Goal: Task Accomplishment & Management: Complete application form

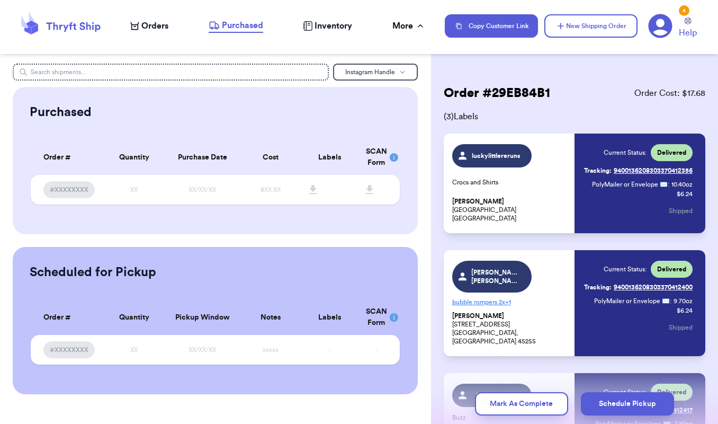
scroll to position [102, 0]
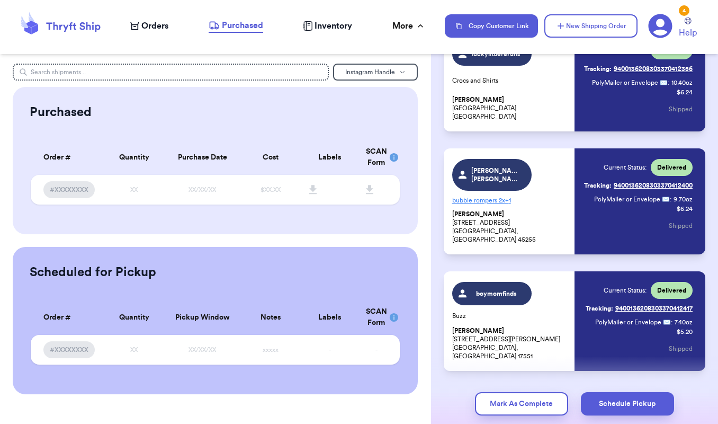
drag, startPoint x: 0, startPoint y: 0, endPoint x: 148, endPoint y: 26, distance: 150.6
click at [148, 26] on span "Orders" at bounding box center [154, 26] width 27 height 13
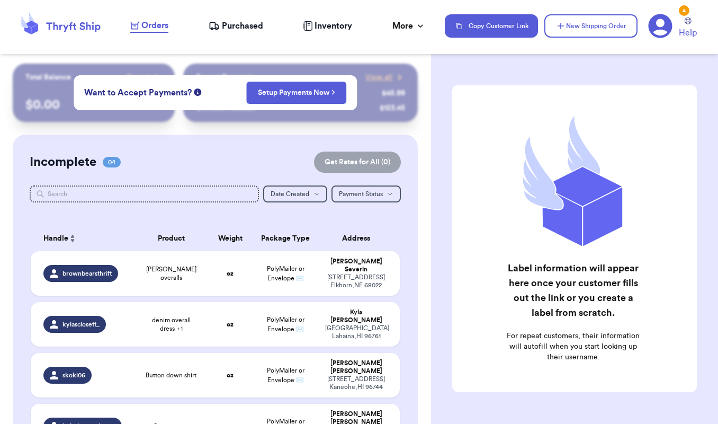
click at [423, 32] on div "Orders Purchased Inventory More Stats Completed Orders Payments Payouts" at bounding box center [282, 26] width 304 height 14
click at [412, 33] on nav "Orders Purchased Inventory More Stats Completed Orders Payments Payouts Copy Cu…" at bounding box center [419, 25] width 599 height 35
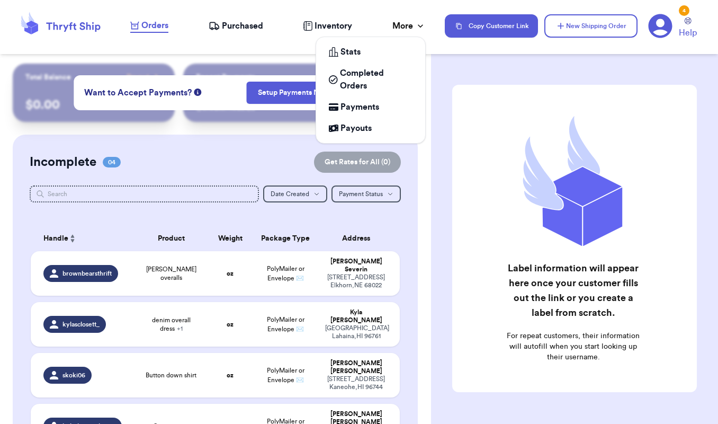
click at [404, 28] on div "More" at bounding box center [409, 26] width 33 height 13
click at [353, 85] on span "Completed Orders" at bounding box center [376, 79] width 73 height 25
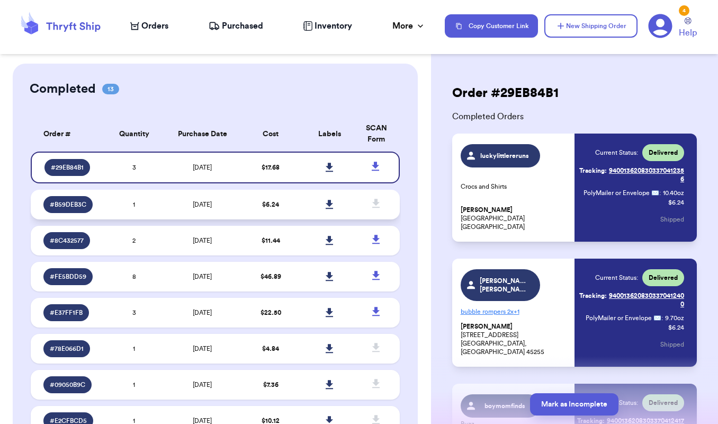
click at [153, 214] on td "1" at bounding box center [134, 205] width 59 height 30
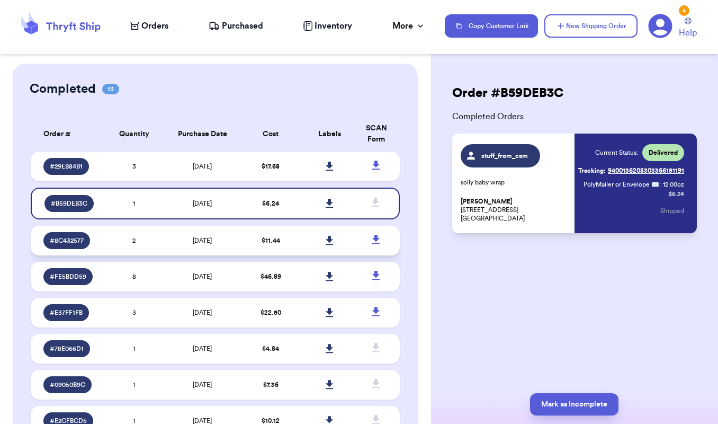
click at [148, 241] on td "2" at bounding box center [134, 241] width 59 height 30
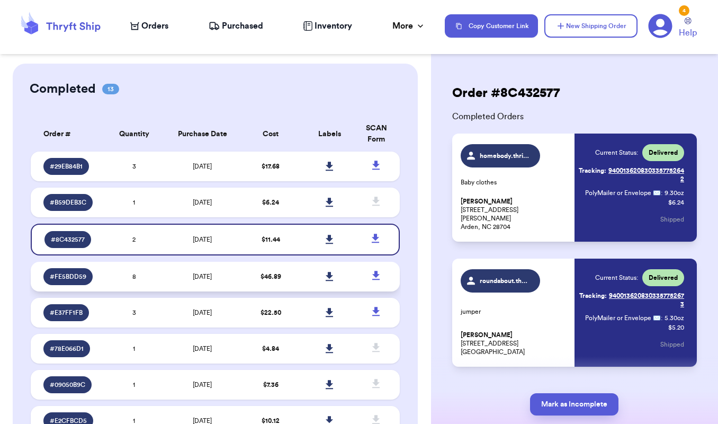
click at [147, 284] on td "8" at bounding box center [134, 277] width 59 height 30
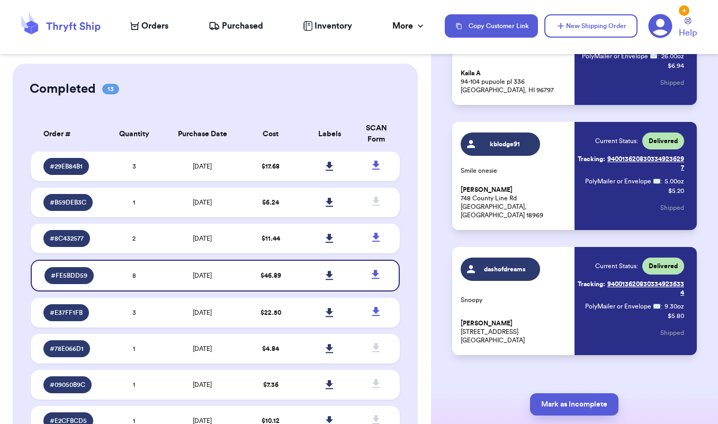
scroll to position [761, 0]
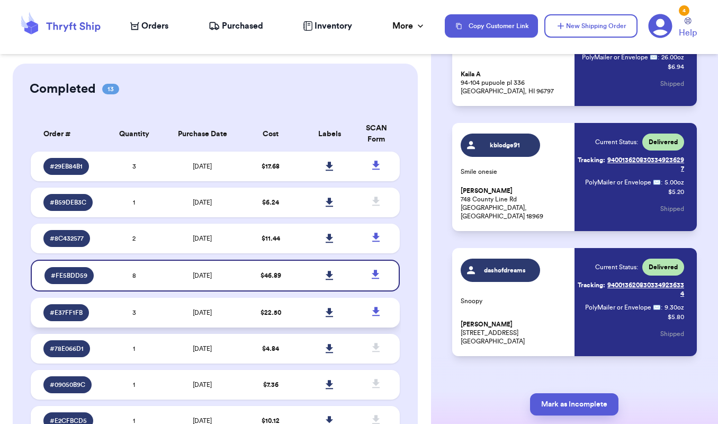
click at [170, 321] on td "[DATE]" at bounding box center [202, 313] width 77 height 30
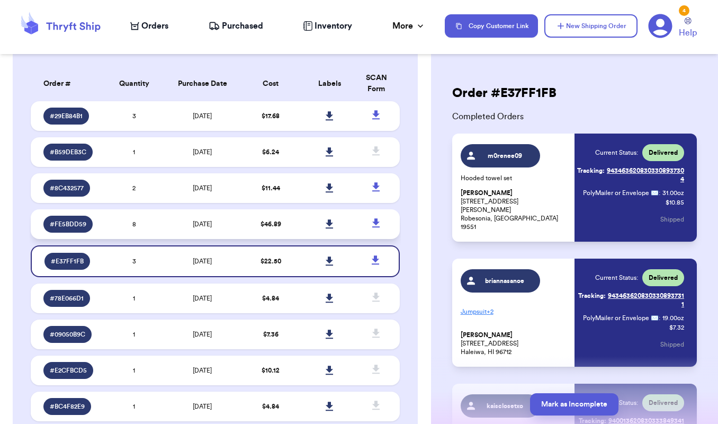
scroll to position [121, 0]
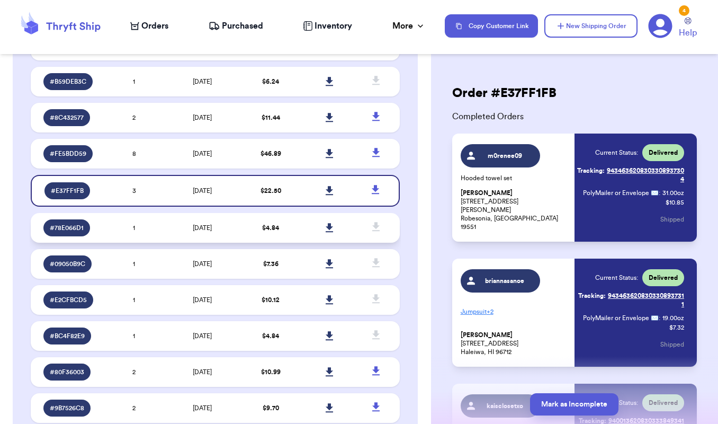
click at [105, 234] on td "1" at bounding box center [134, 228] width 59 height 30
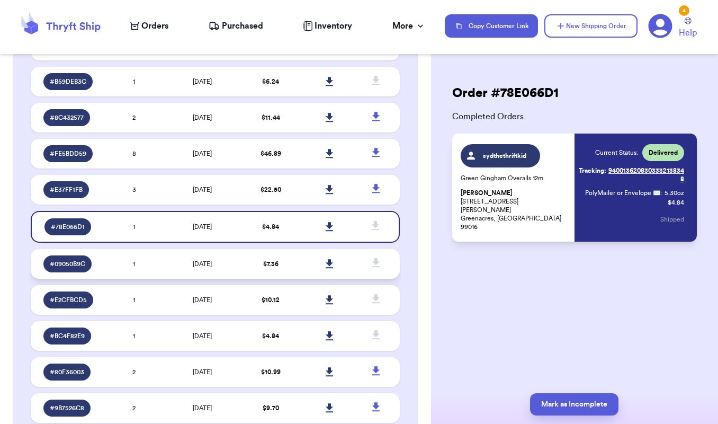
click at [143, 278] on td "1" at bounding box center [134, 264] width 59 height 30
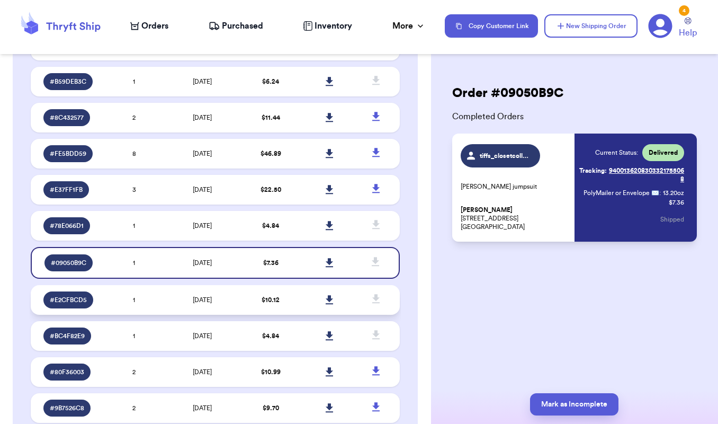
click at [141, 305] on td "1" at bounding box center [134, 300] width 59 height 30
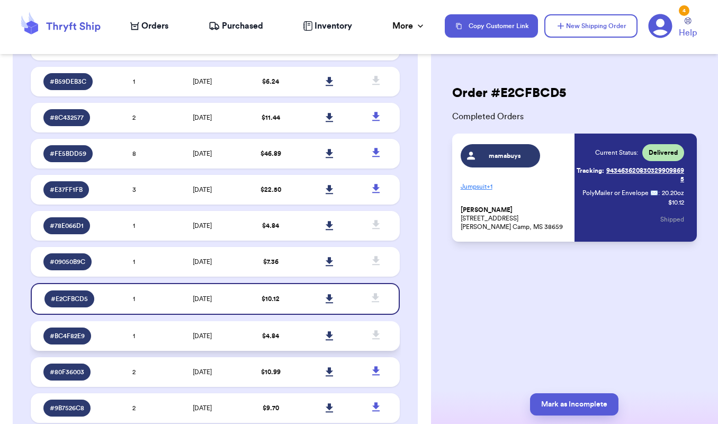
click at [130, 342] on td "1" at bounding box center [134, 336] width 59 height 30
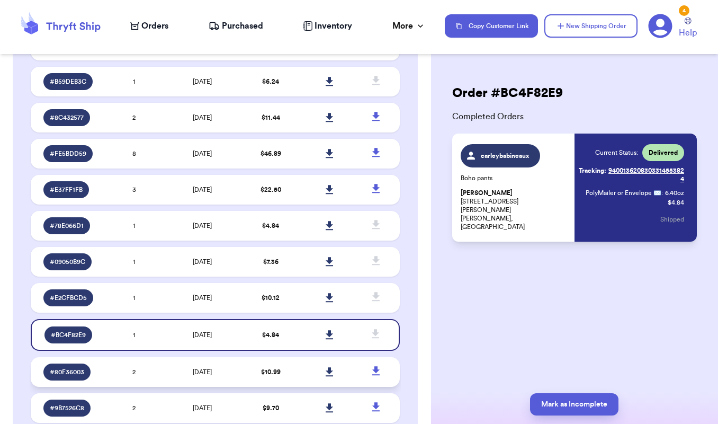
click at [127, 374] on td "2" at bounding box center [134, 372] width 59 height 30
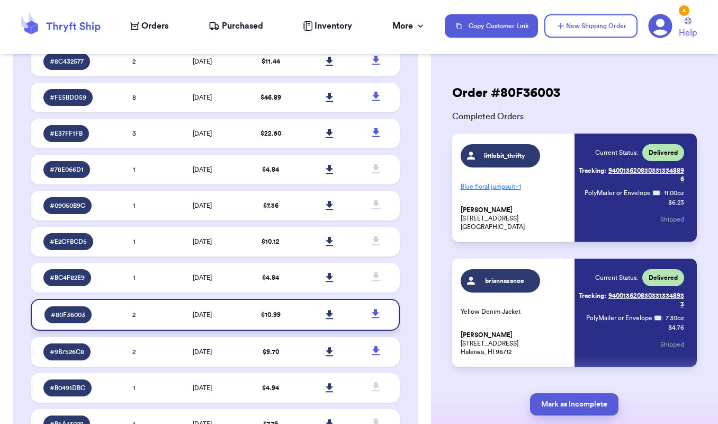
scroll to position [223, 0]
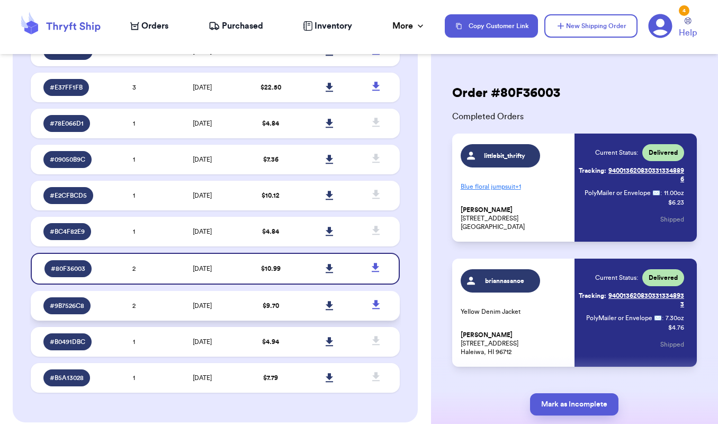
click at [124, 307] on td "2" at bounding box center [134, 306] width 59 height 30
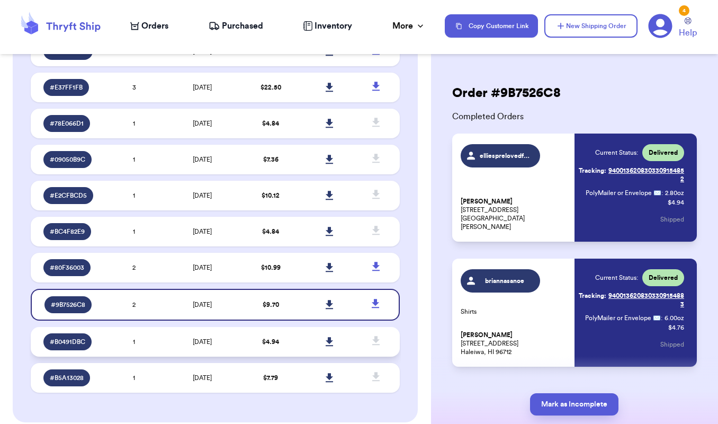
click at [136, 343] on td "1" at bounding box center [134, 342] width 59 height 30
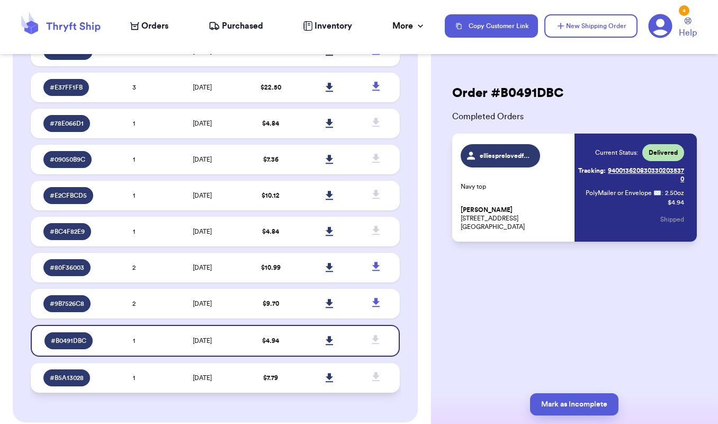
click at [121, 383] on td "1" at bounding box center [134, 378] width 59 height 30
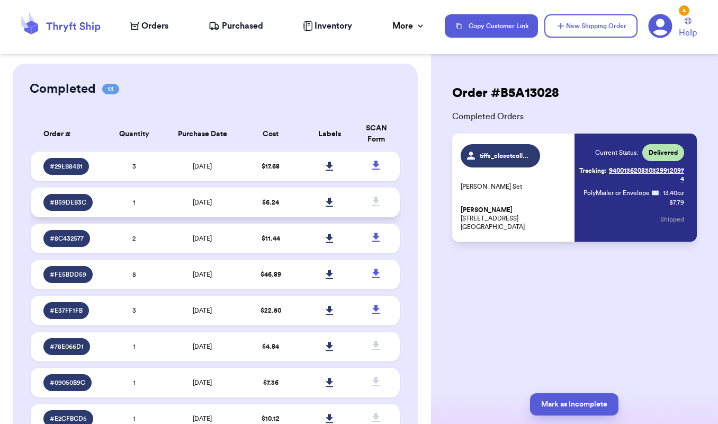
scroll to position [0, 0]
click at [584, 27] on button "New Shipping Order" at bounding box center [591, 25] width 93 height 23
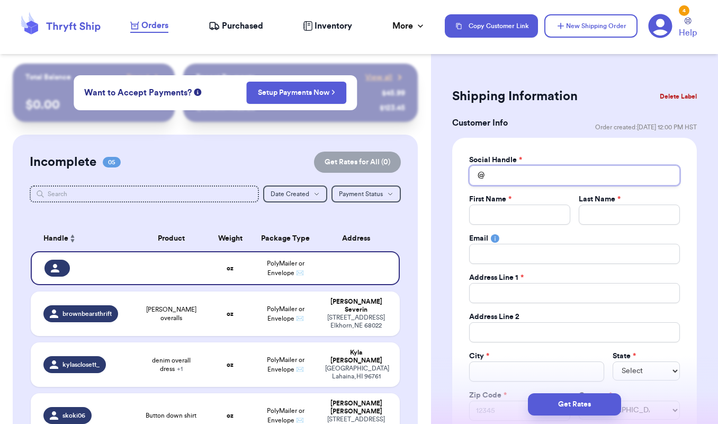
click at [510, 178] on input "Total Amount Paid" at bounding box center [574, 175] width 211 height 20
type input "r"
type input "ro"
type input "roo"
type input "root"
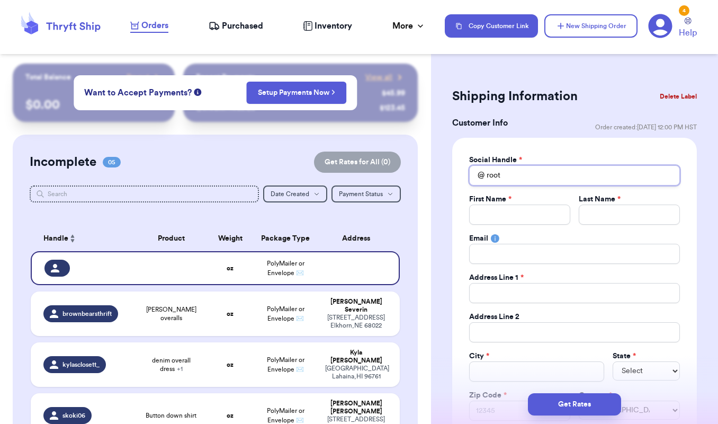
type input "roote"
type input "rooted"
type input "rootedi"
type input "rootedin"
type input "rootedinj"
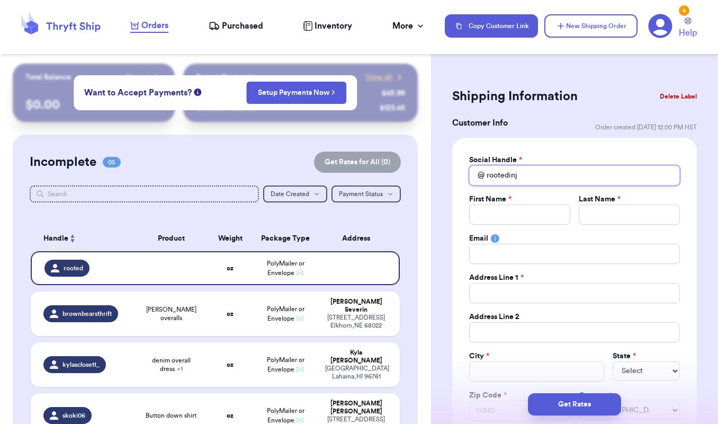
type input "rootedinjo"
type input "rootedinjoy"
type input "rootedinjoyb"
type input "rootedinjoybo"
type input "rootedinjoybou"
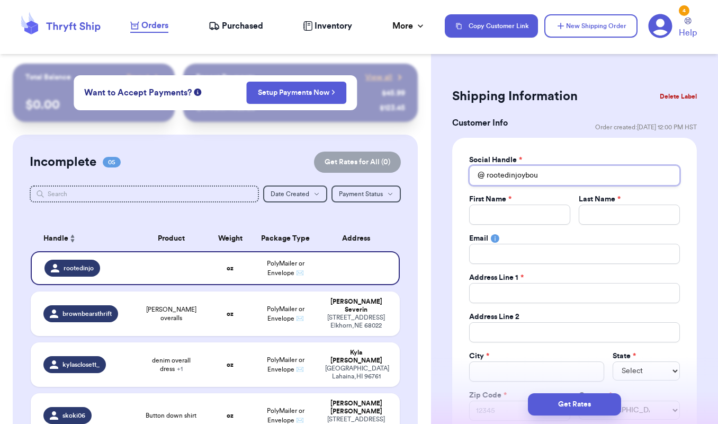
type input "rootedinjoybout"
type input "rootedinjoybouti"
type input "rootedinjoyboutiq"
type input "rootedinjoyboutiqu"
type input "rootedinjoyboutique"
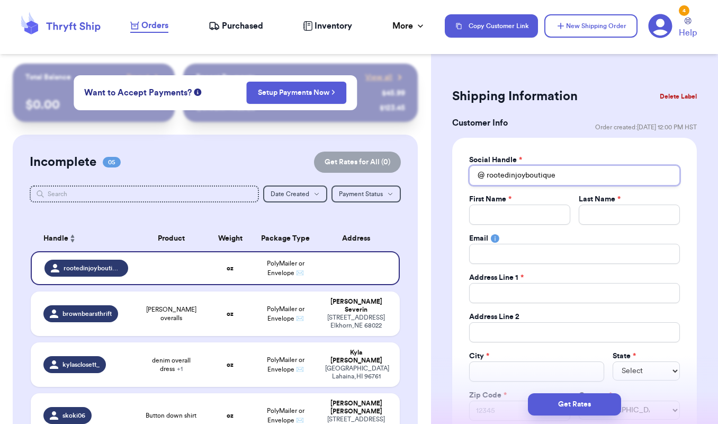
type input "rootedinjoyboutique"
click at [578, 181] on input "rootedinjoyboutique" at bounding box center [574, 175] width 211 height 20
